Goal: Task Accomplishment & Management: Use online tool/utility

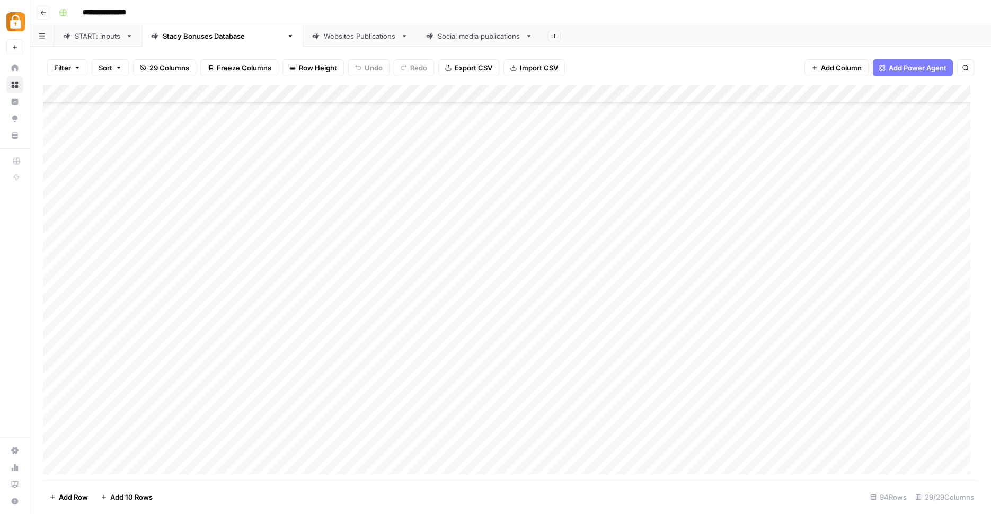
scroll to position [1314, 0]
click at [290, 357] on div "Add Column" at bounding box center [510, 283] width 935 height 397
click at [532, 381] on div "Add Column" at bounding box center [510, 283] width 935 height 397
click at [578, 379] on div "Add Column" at bounding box center [510, 283] width 935 height 397
click at [439, 388] on div "Add Column" at bounding box center [510, 283] width 935 height 397
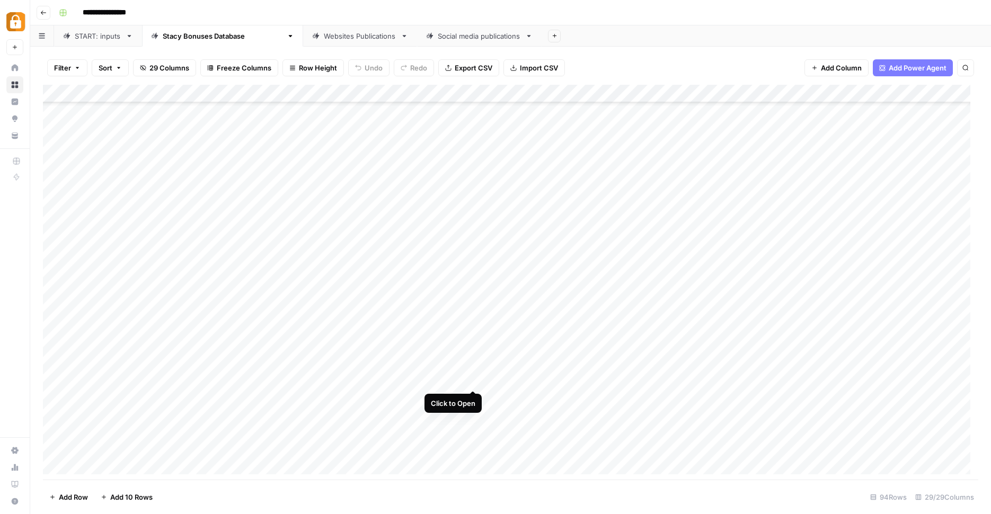
click at [474, 382] on div "Add Column" at bounding box center [510, 283] width 935 height 397
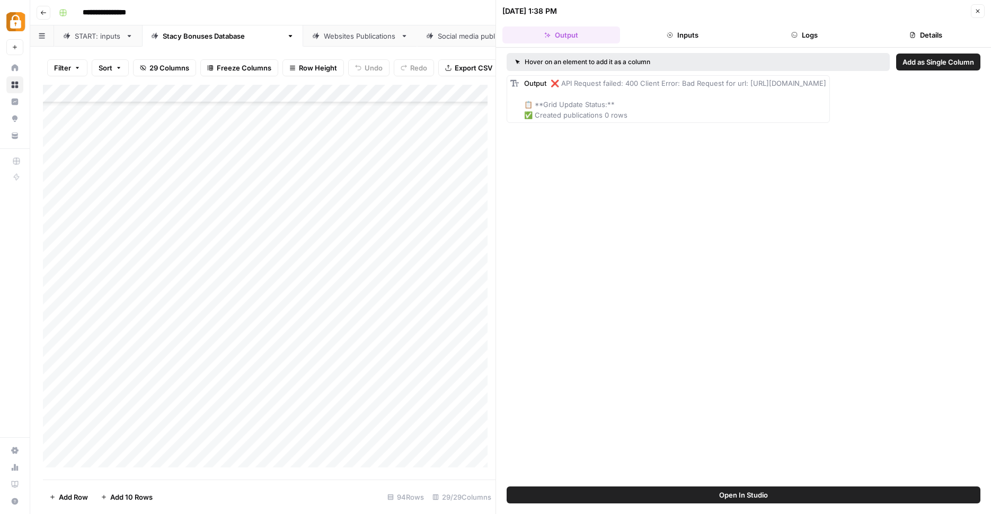
click at [806, 24] on header "09/30/25 at 1:38 PM Close Output Inputs Logs Details" at bounding box center [743, 24] width 495 height 48
click at [804, 36] on button "Logs" at bounding box center [805, 34] width 118 height 17
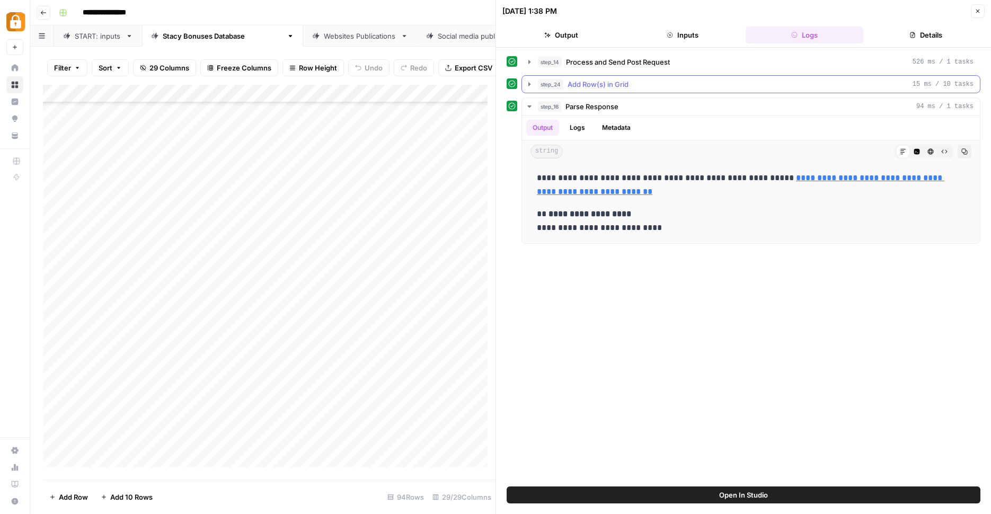
click at [536, 84] on button "step_24 Add Row(s) in Grid 15 ms / 10 tasks" at bounding box center [751, 84] width 458 height 17
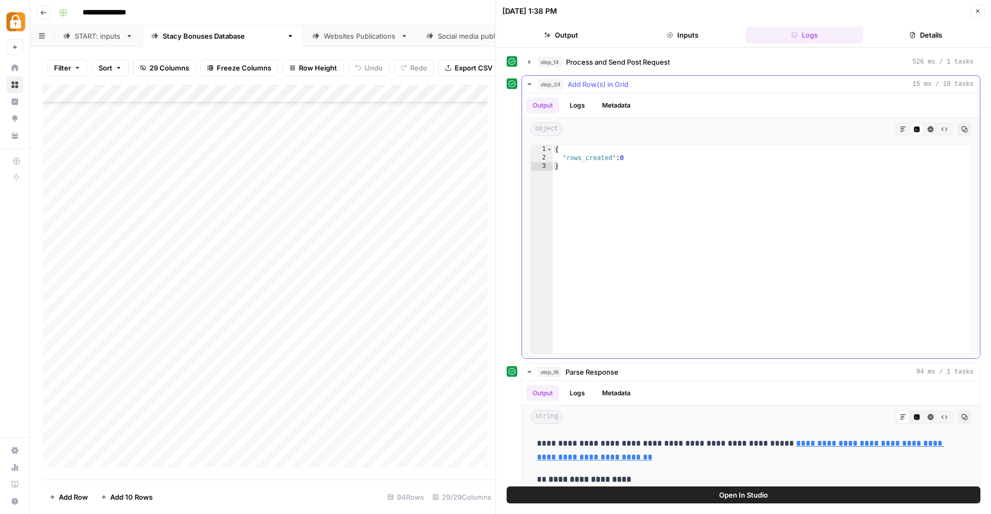
click at [535, 84] on button "step_24 Add Row(s) in Grid 15 ms / 10 tasks" at bounding box center [751, 84] width 458 height 17
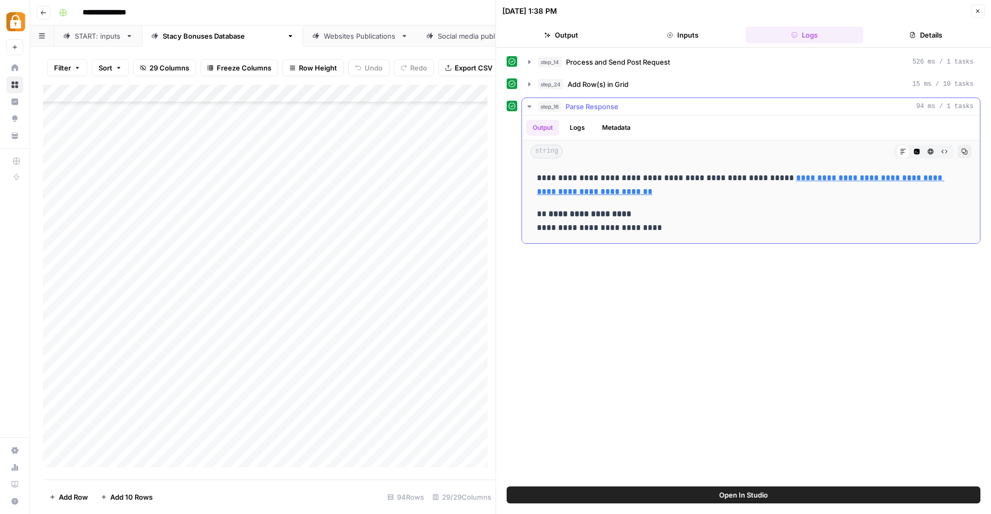
click at [580, 131] on button "Logs" at bounding box center [577, 128] width 28 height 16
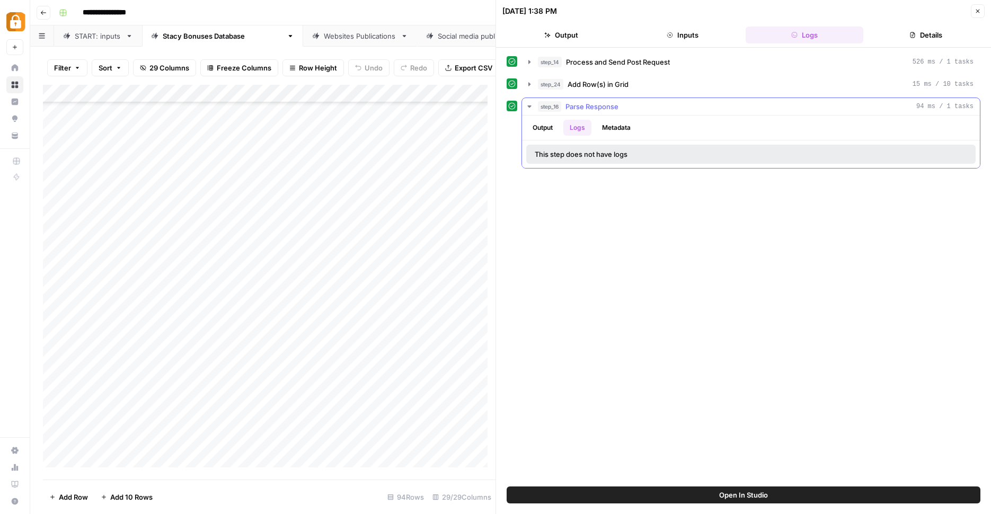
click at [611, 130] on button "Metadata" at bounding box center [616, 128] width 41 height 16
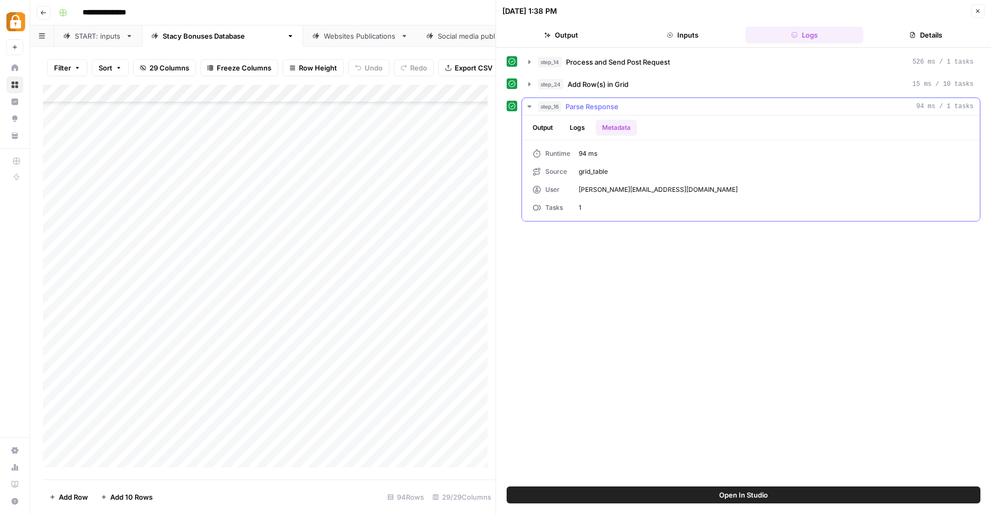
click at [544, 134] on button "Output" at bounding box center [542, 128] width 33 height 16
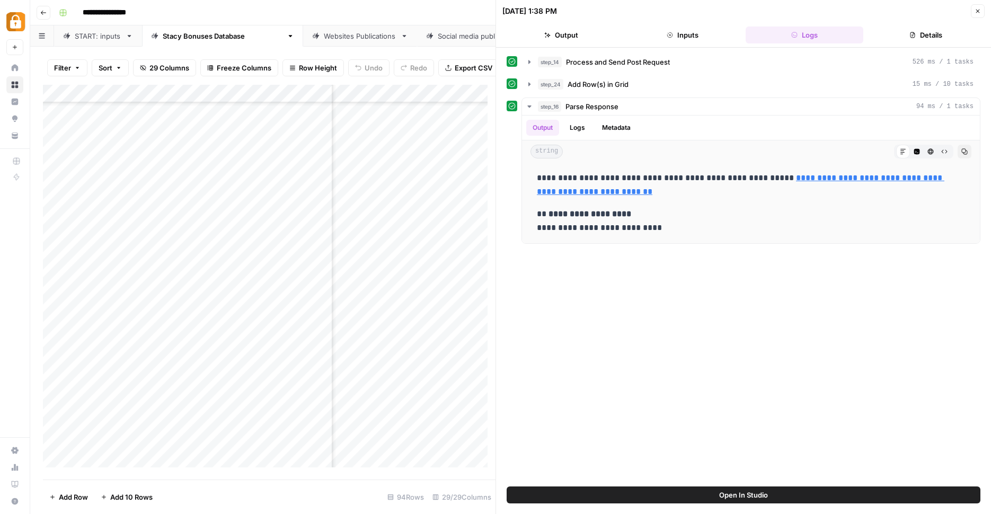
scroll to position [1314, 123]
click at [440, 389] on div "Add Column" at bounding box center [269, 280] width 453 height 391
click at [532, 81] on icon "button" at bounding box center [529, 84] width 8 height 8
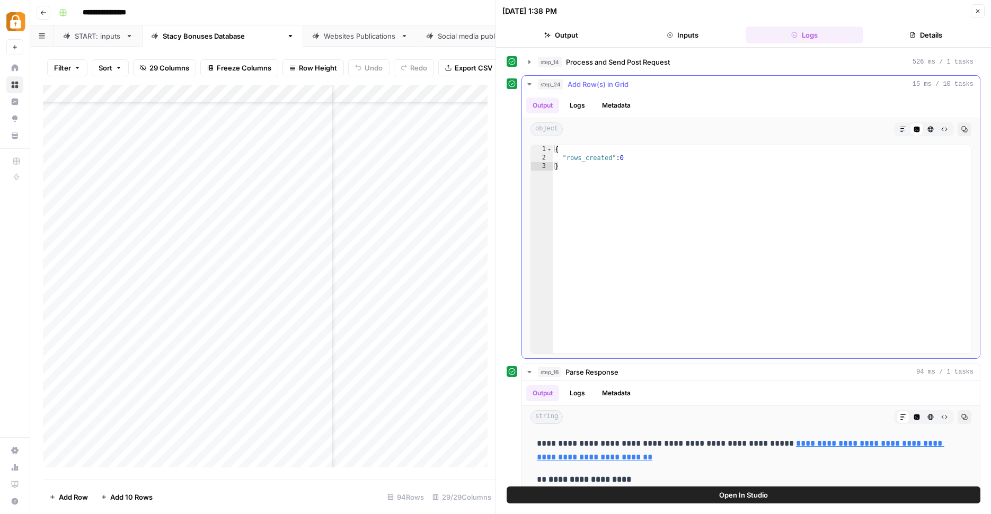
click at [532, 81] on icon "button" at bounding box center [529, 84] width 8 height 8
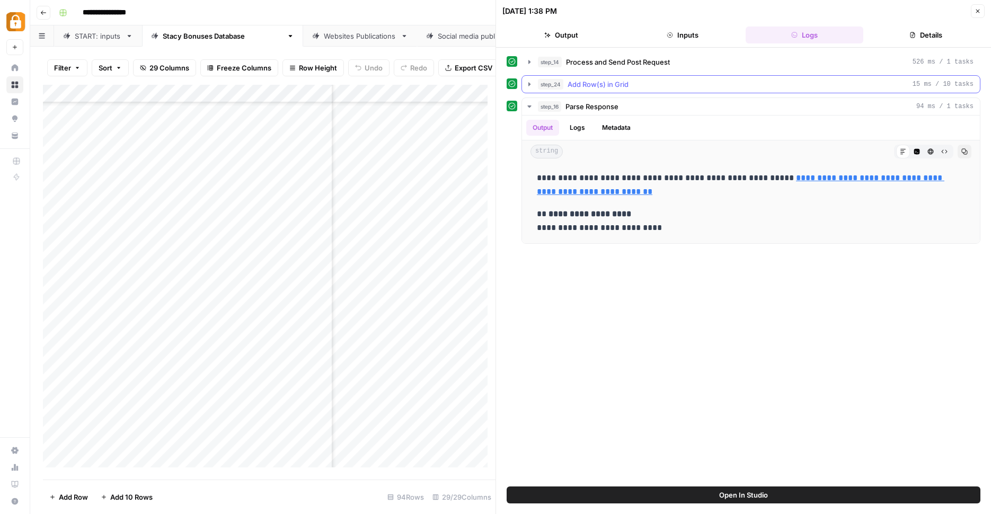
click at [526, 86] on icon "button" at bounding box center [529, 84] width 8 height 8
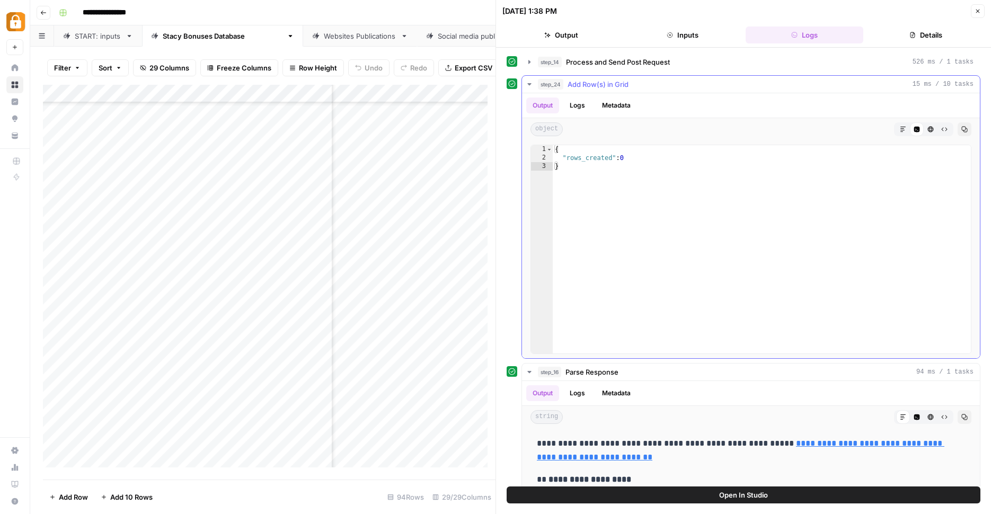
click at [526, 86] on icon "button" at bounding box center [529, 84] width 8 height 8
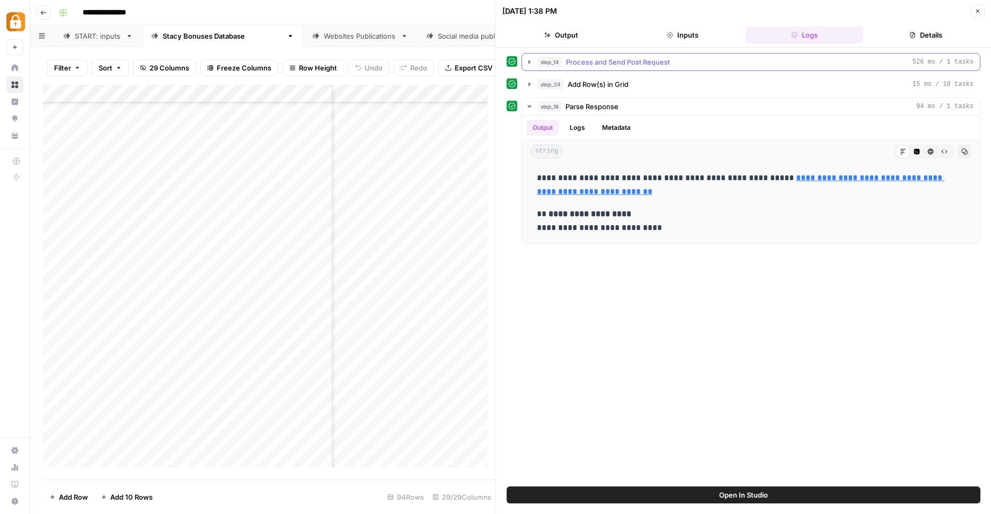
click at [530, 63] on icon "button" at bounding box center [529, 62] width 8 height 8
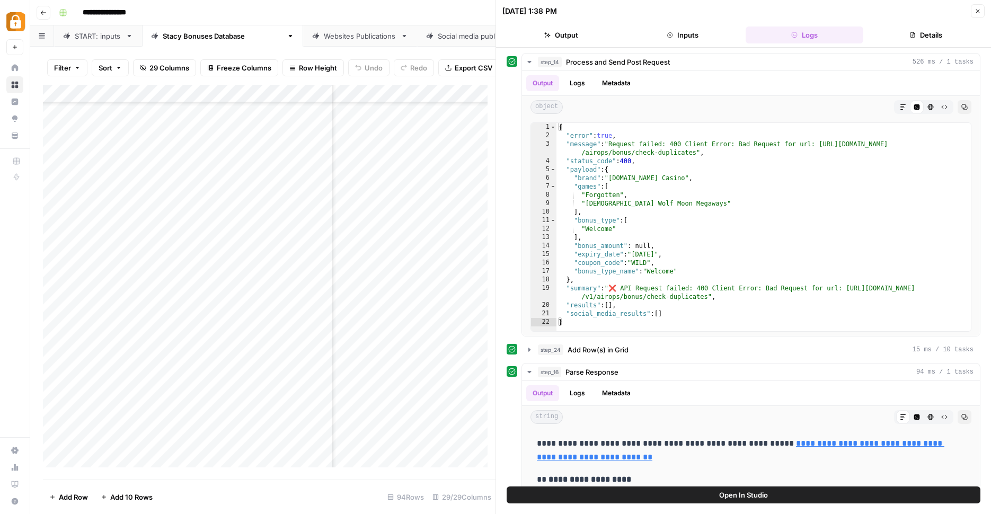
scroll to position [1314, 554]
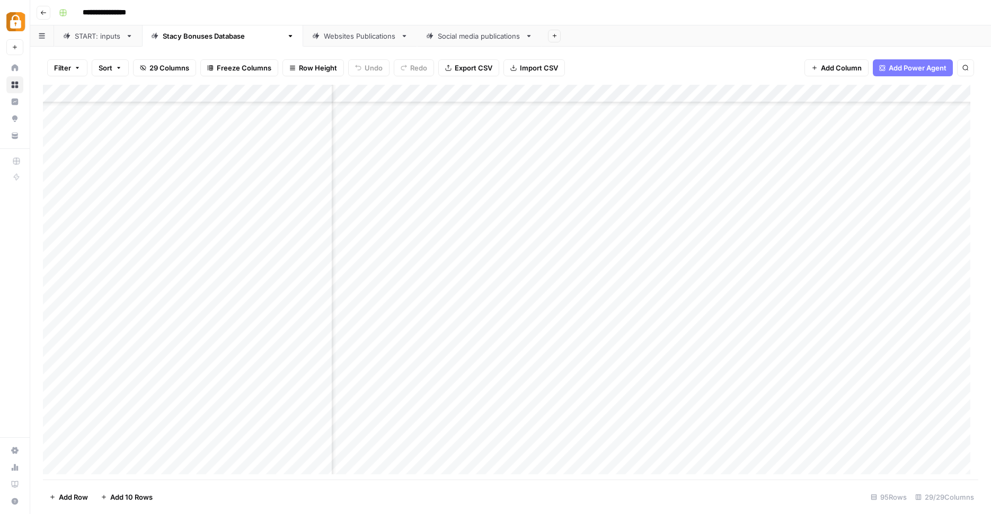
scroll to position [1304, 275]
click at [686, 384] on div "Add Column" at bounding box center [510, 283] width 935 height 397
